Goal: Information Seeking & Learning: Find contact information

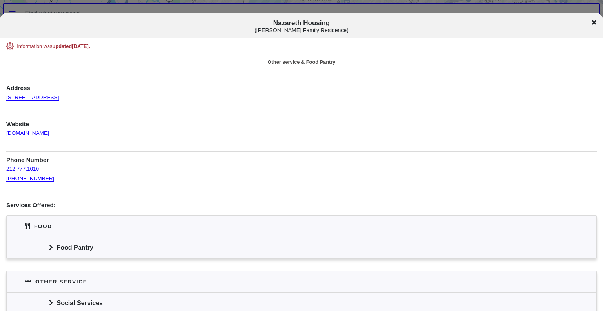
scroll to position [65, 0]
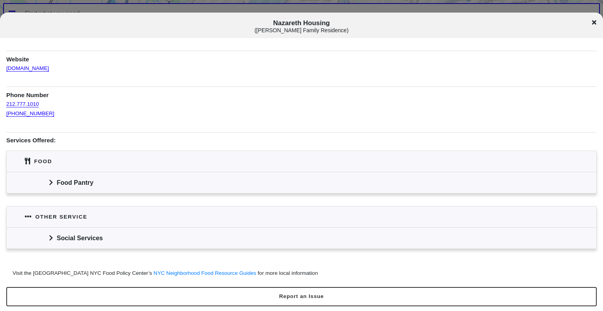
click at [49, 183] on icon at bounding box center [51, 182] width 4 height 6
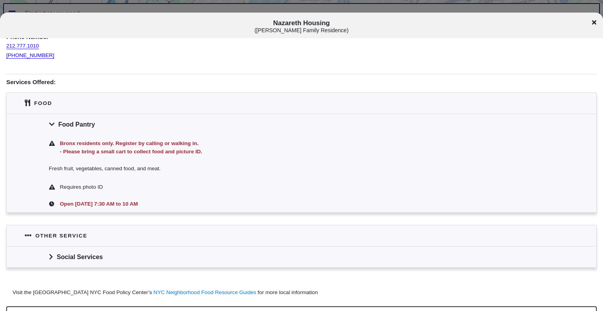
scroll to position [142, 0]
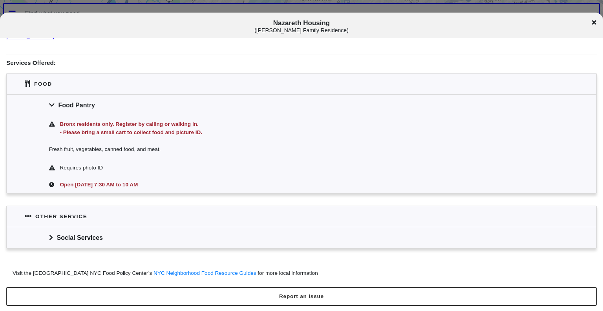
click at [50, 242] on div "Social Services" at bounding box center [302, 237] width 590 height 21
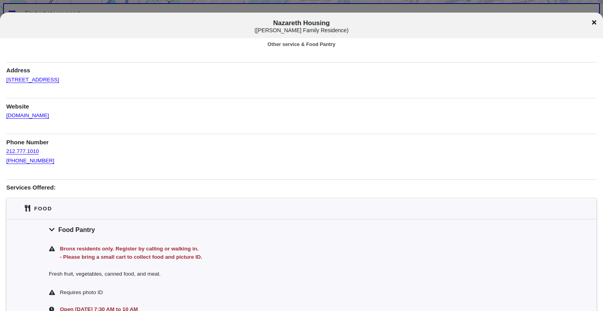
scroll to position [0, 0]
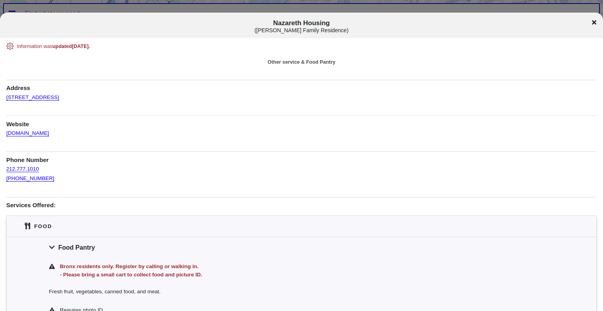
click at [42, 169] on div "212.777.1010" at bounding box center [301, 168] width 591 height 9
drag, startPoint x: 41, startPoint y: 169, endPoint x: 6, endPoint y: 167, distance: 35.0
click at [6, 167] on div "212.777.1010" at bounding box center [301, 168] width 591 height 9
copy link "212.777.1010"
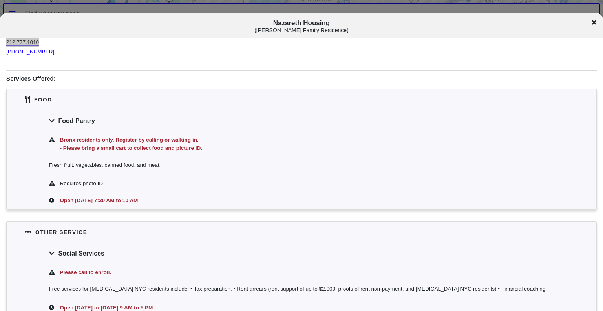
scroll to position [127, 0]
click at [590, 18] on div "Nazareth Housing ( Thorpe Family Residence )" at bounding box center [301, 26] width 603 height 26
click at [596, 23] on icon at bounding box center [594, 22] width 4 height 4
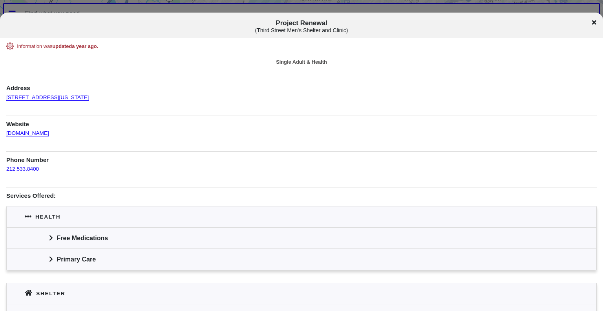
scroll to position [51, 0]
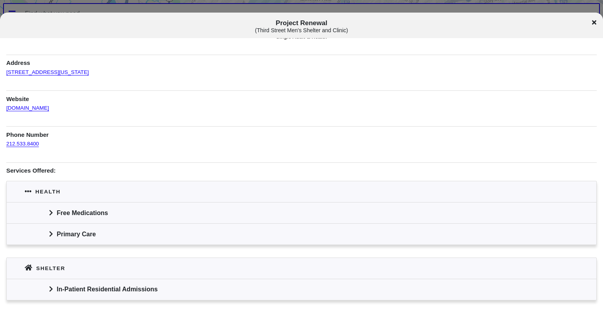
scroll to position [51, 0]
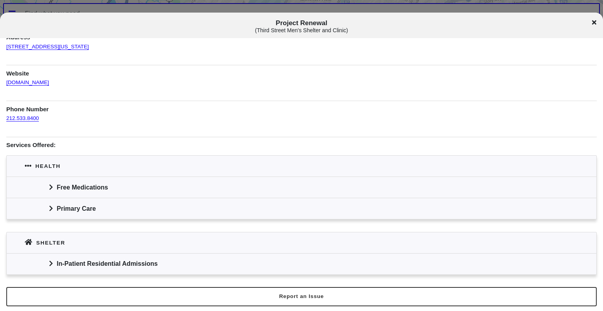
click at [51, 185] on icon at bounding box center [50, 186] width 3 height 5
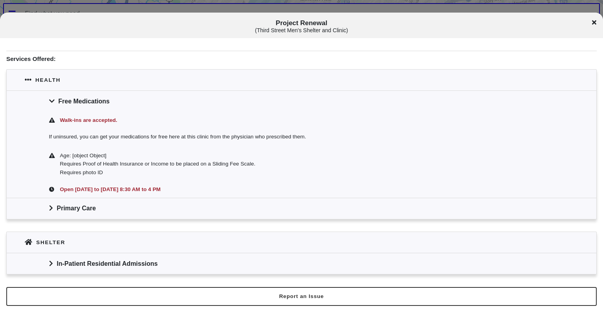
scroll to position [0, 0]
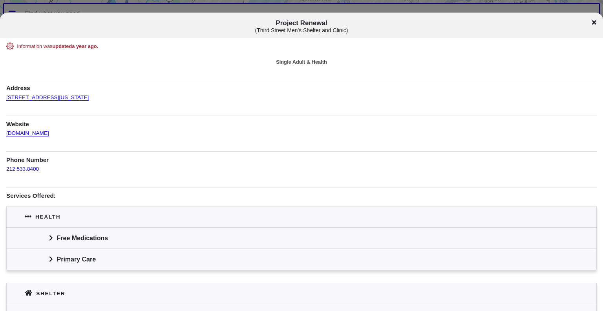
click at [52, 238] on icon at bounding box center [51, 238] width 4 height 6
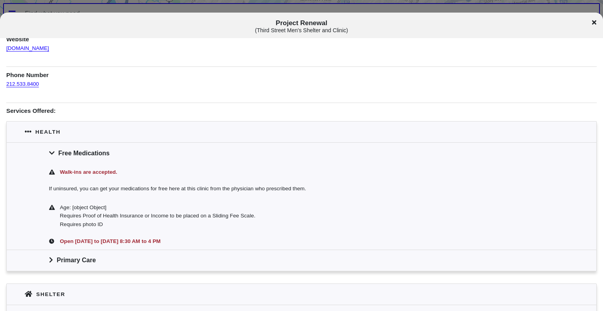
scroll to position [137, 0]
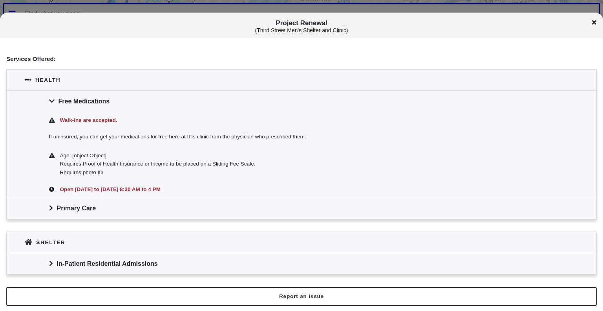
click at [50, 211] on span at bounding box center [51, 208] width 4 height 8
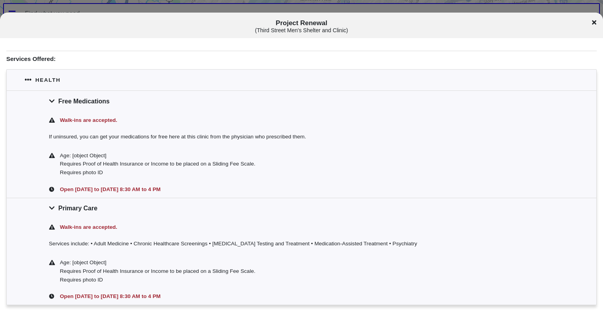
scroll to position [222, 0]
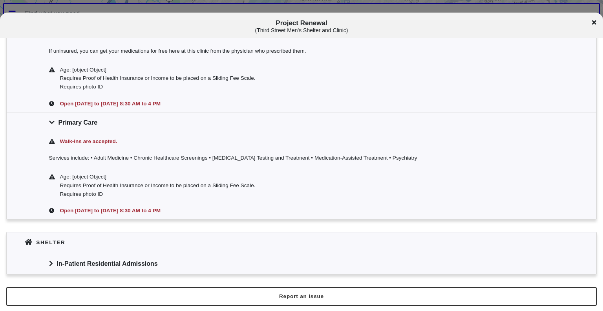
click at [49, 259] on span at bounding box center [51, 263] width 4 height 8
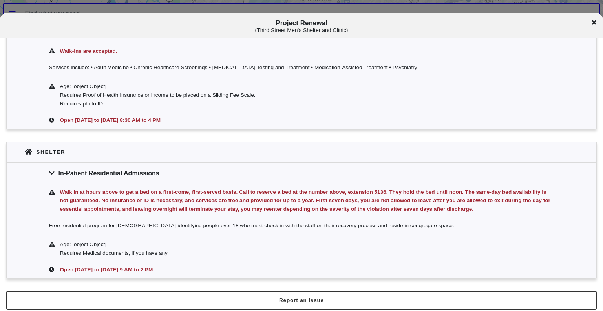
scroll to position [313, 0]
